Goal: Task Accomplishment & Management: Use online tool/utility

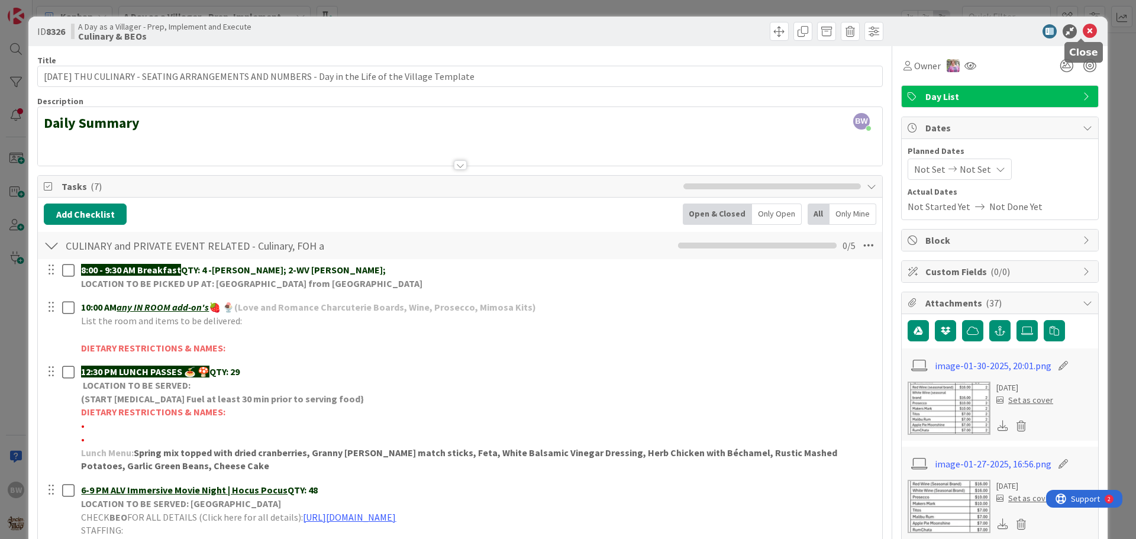
click at [1083, 25] on icon at bounding box center [1090, 31] width 14 height 14
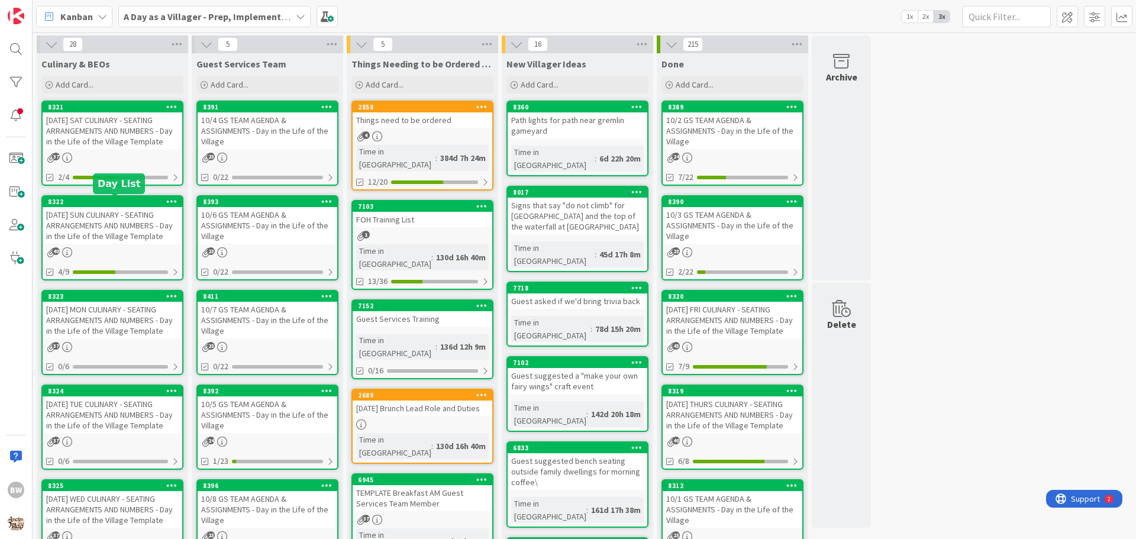
click at [104, 201] on div "8322" at bounding box center [115, 202] width 134 height 8
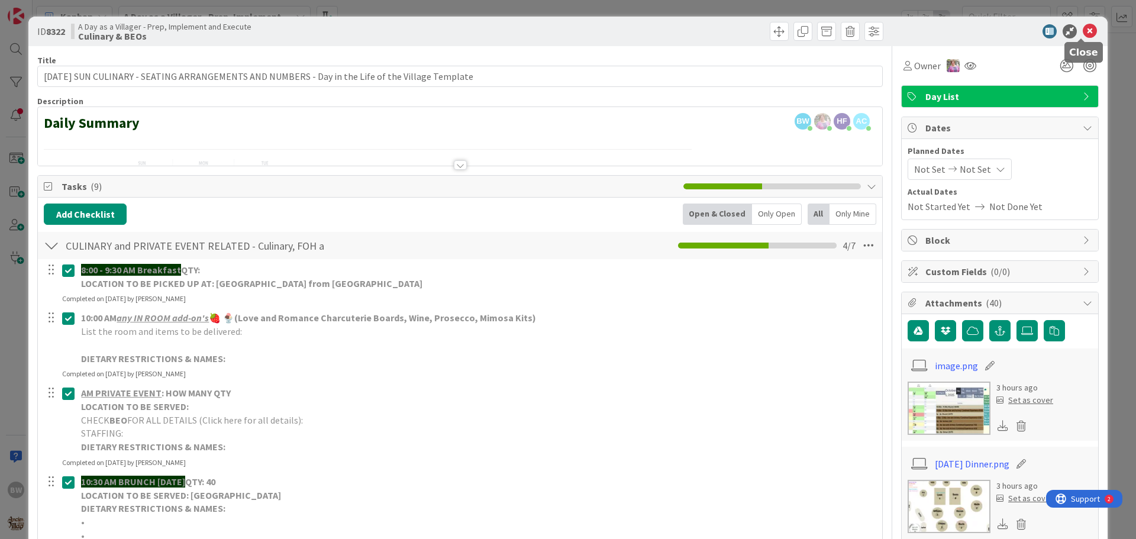
click at [1083, 29] on icon at bounding box center [1090, 31] width 14 height 14
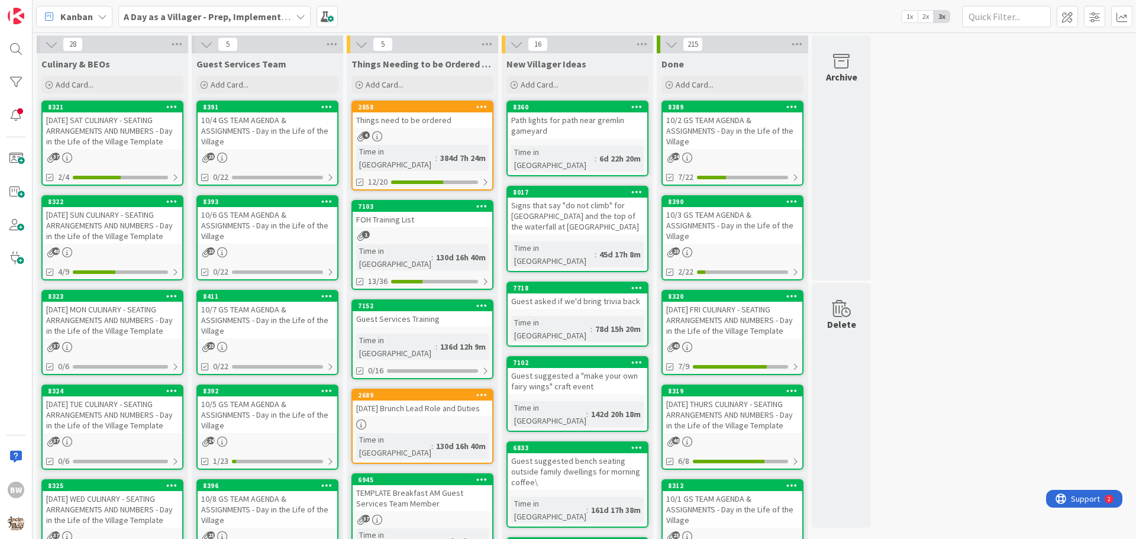
click at [80, 305] on div "[DATE] MON CULINARY - SEATING ARRANGEMENTS AND NUMBERS - Day in the Life of the…" at bounding box center [113, 320] width 140 height 37
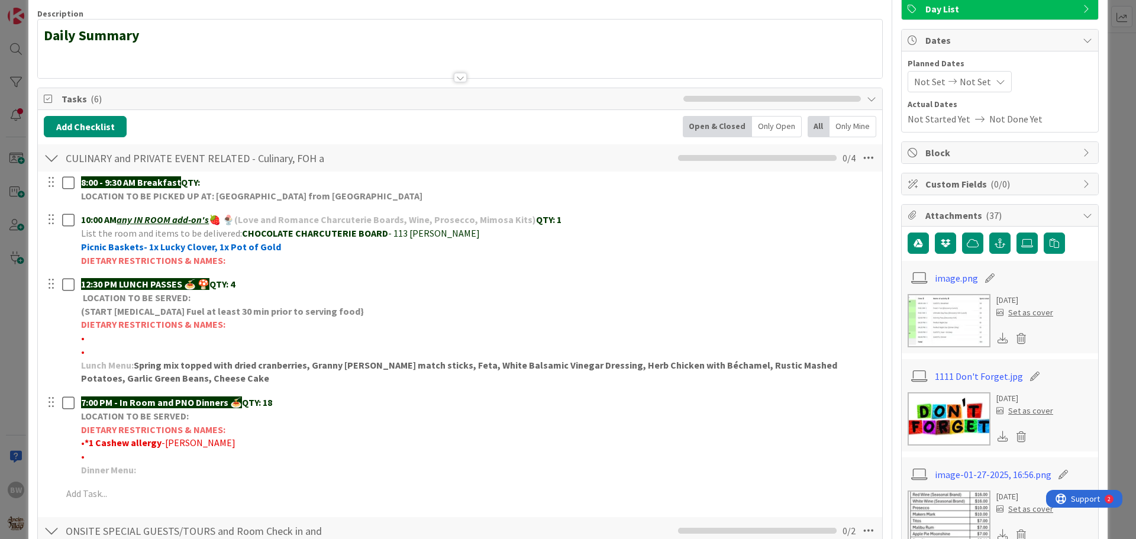
scroll to position [177, 0]
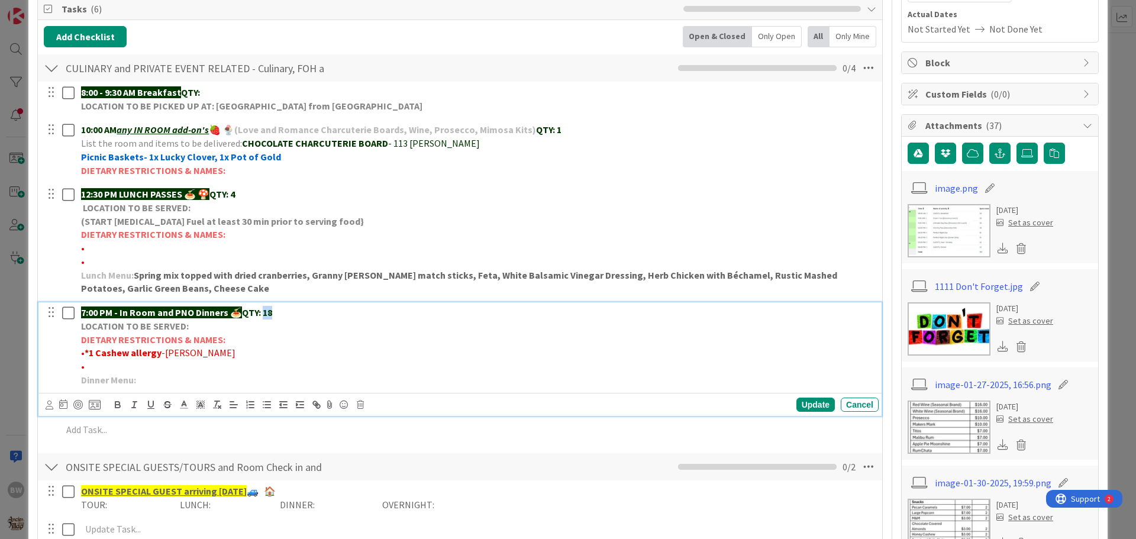
drag, startPoint x: 276, startPoint y: 310, endPoint x: 264, endPoint y: 314, distance: 11.8
click at [264, 314] on p "7:00 PM - In Room and PNO Dinners 🍝 QTY: 18" at bounding box center [477, 313] width 793 height 14
click at [796, 399] on div "Update" at bounding box center [815, 405] width 38 height 14
click at [199, 327] on p "LOCATION TO BE SERVED:" at bounding box center [477, 326] width 793 height 14
click at [806, 403] on div "Update" at bounding box center [815, 405] width 38 height 14
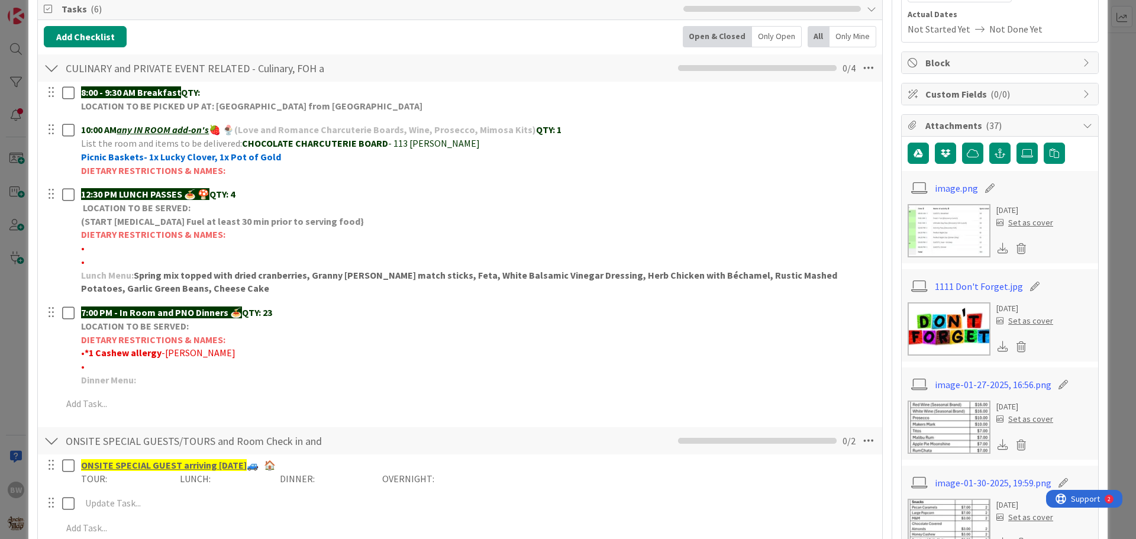
scroll to position [0, 0]
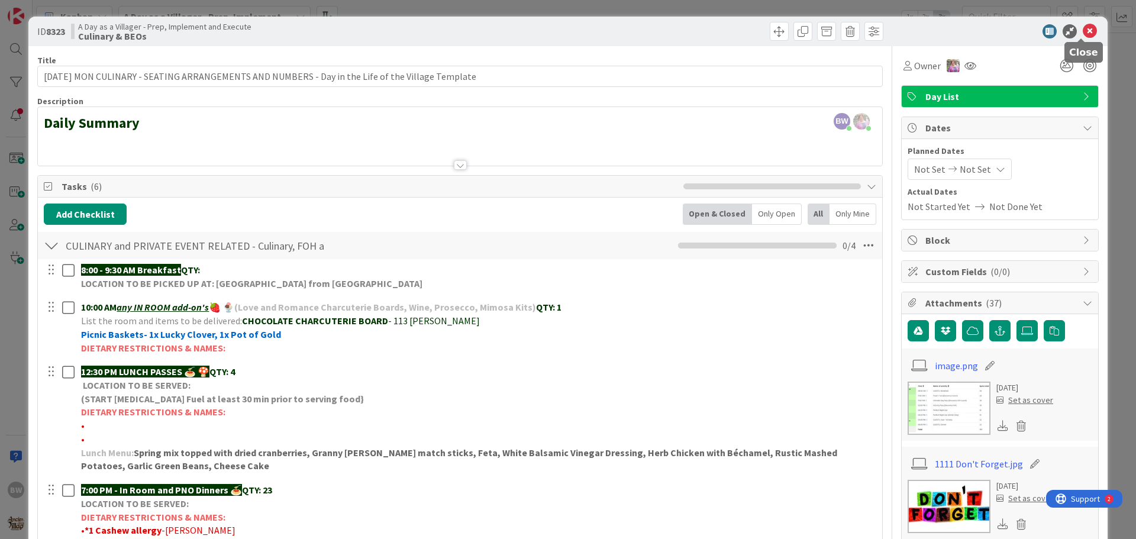
click at [1085, 31] on icon at bounding box center [1090, 31] width 14 height 14
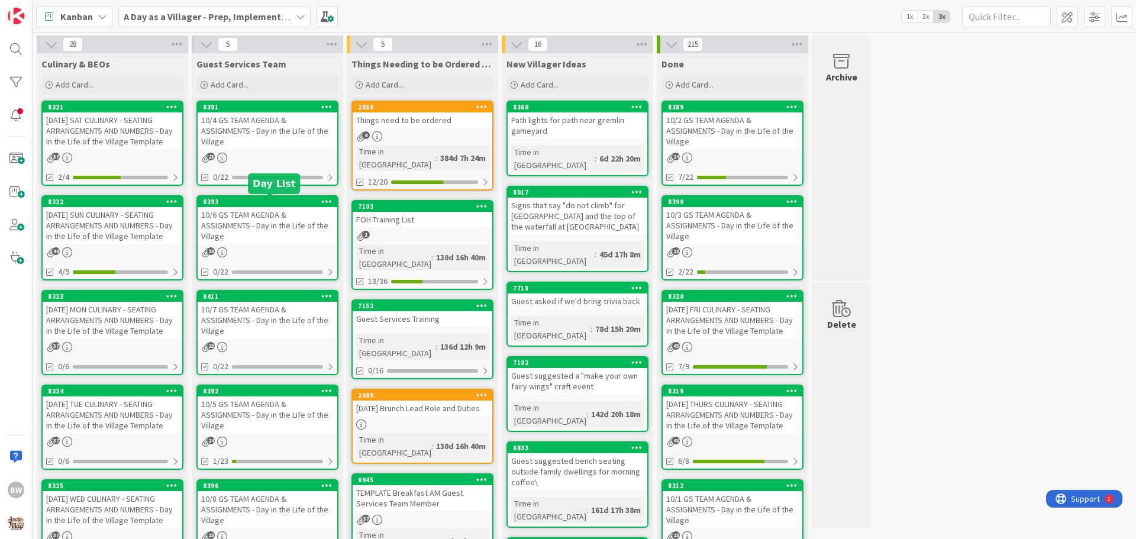
click at [258, 201] on div "8393" at bounding box center [270, 202] width 134 height 8
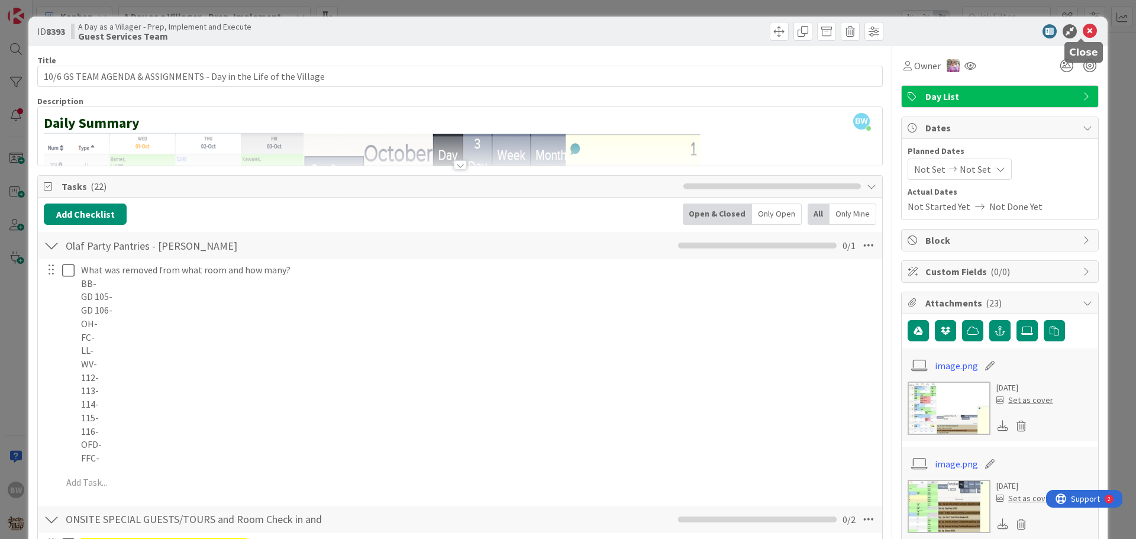
click at [1084, 29] on icon at bounding box center [1090, 31] width 14 height 14
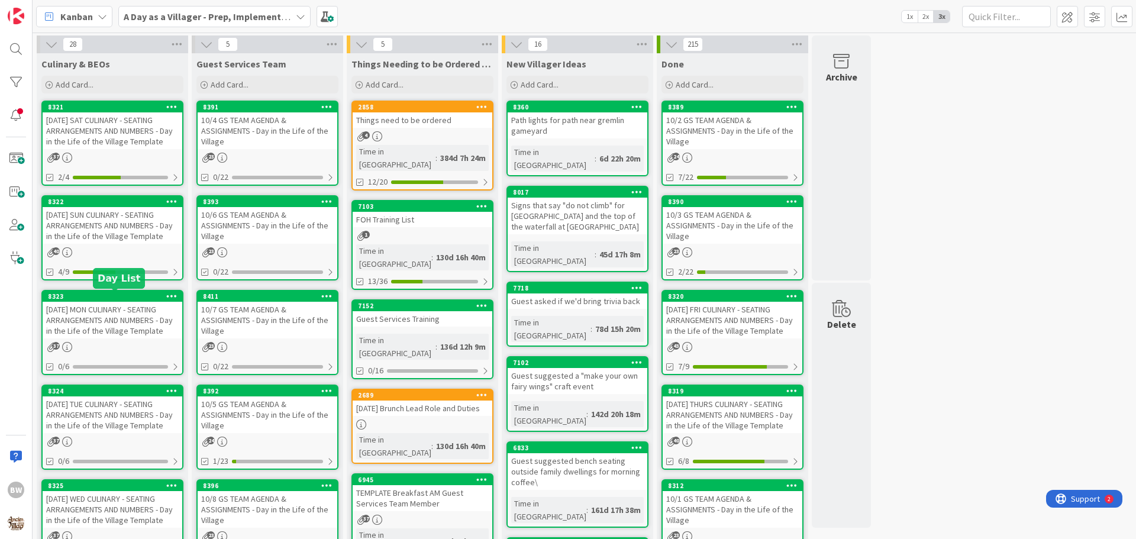
click at [138, 296] on div "8323" at bounding box center [115, 296] width 134 height 8
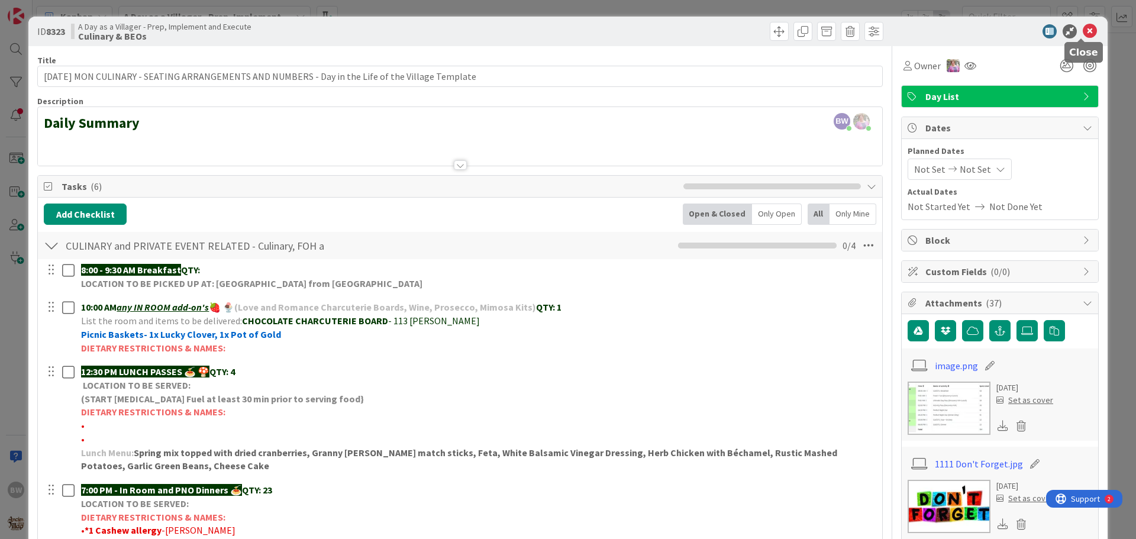
click at [1083, 27] on icon at bounding box center [1090, 31] width 14 height 14
